Goal: Task Accomplishment & Management: Use online tool/utility

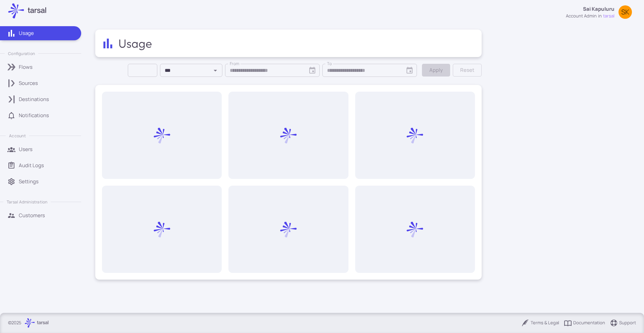
click at [56, 80] on div "Sources" at bounding box center [48, 83] width 58 height 7
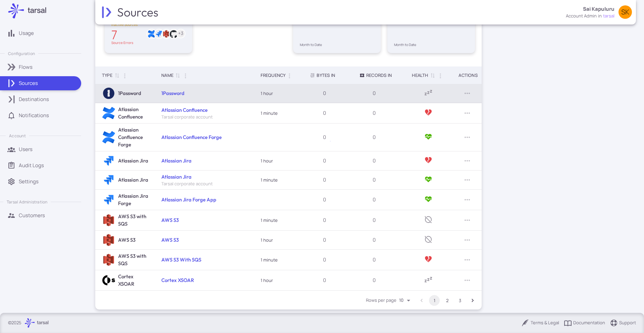
scroll to position [91, 0]
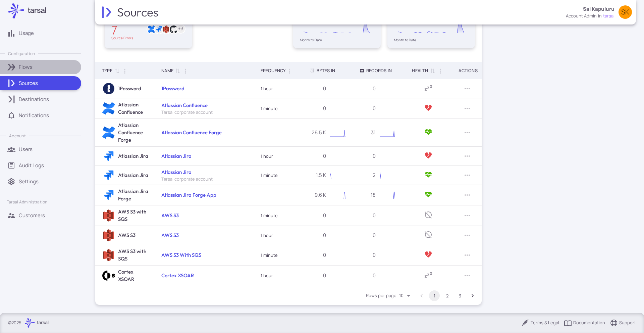
click at [50, 70] on div "Flows" at bounding box center [48, 66] width 58 height 7
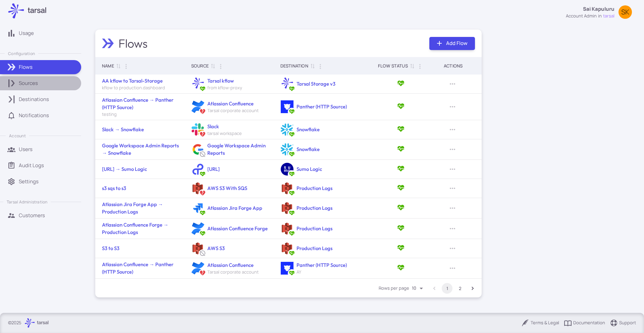
click at [43, 80] on div "Sources" at bounding box center [48, 83] width 58 height 7
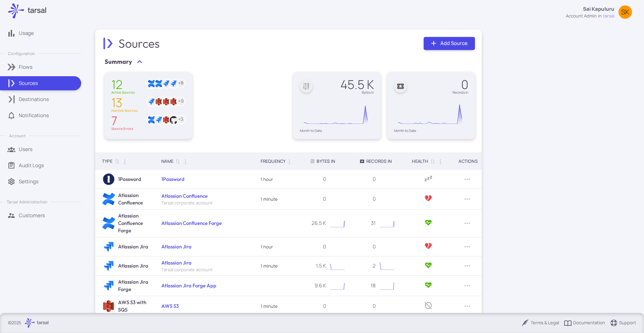
click at [37, 97] on p "Destinations" at bounding box center [34, 99] width 30 height 7
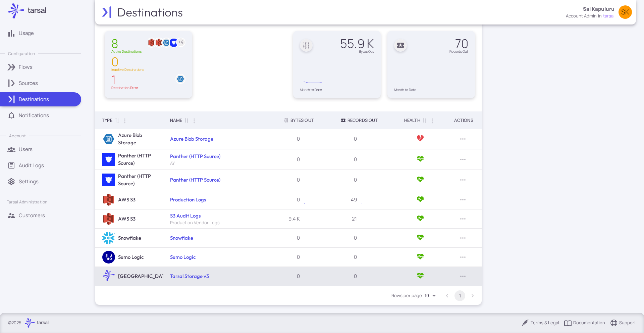
scroll to position [37, 0]
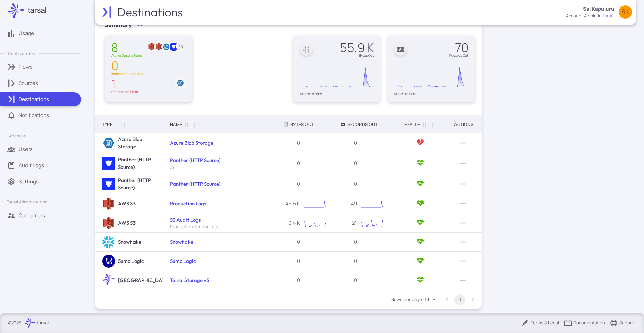
click at [51, 83] on div "Sources" at bounding box center [48, 83] width 58 height 7
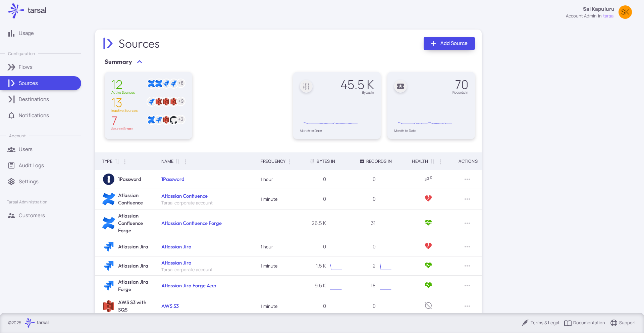
click at [458, 43] on link "Add Source" at bounding box center [449, 43] width 51 height 13
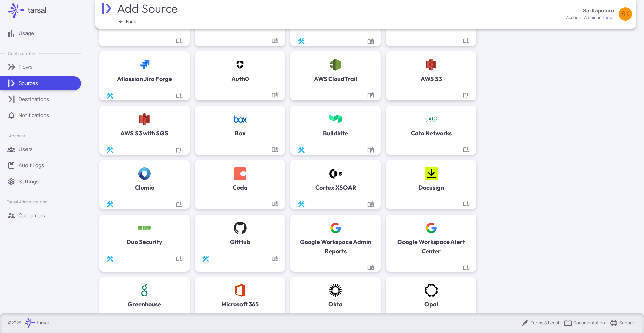
scroll to position [142, 0]
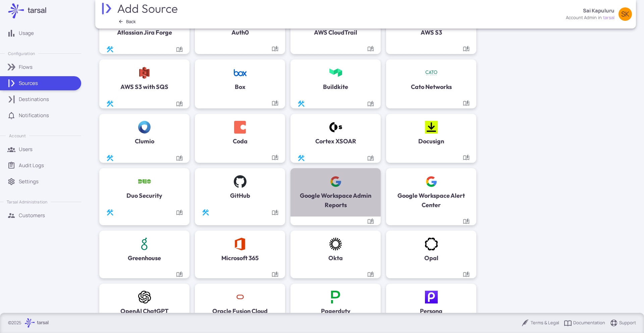
click at [357, 192] on h5 "Google Workspace Admin Reports" at bounding box center [335, 200] width 77 height 19
